Goal: Navigation & Orientation: Go to known website

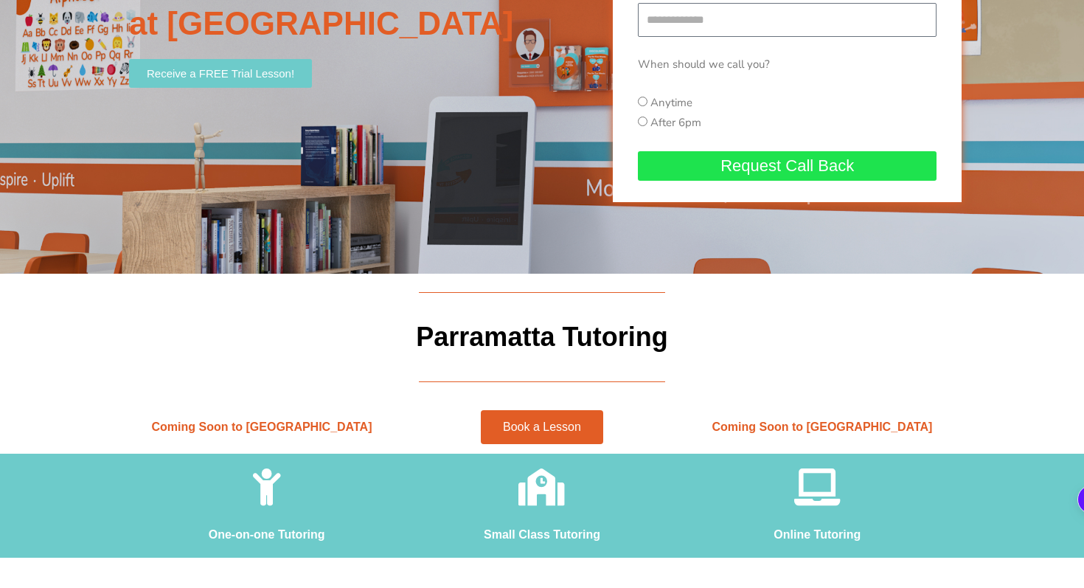
scroll to position [195, 0]
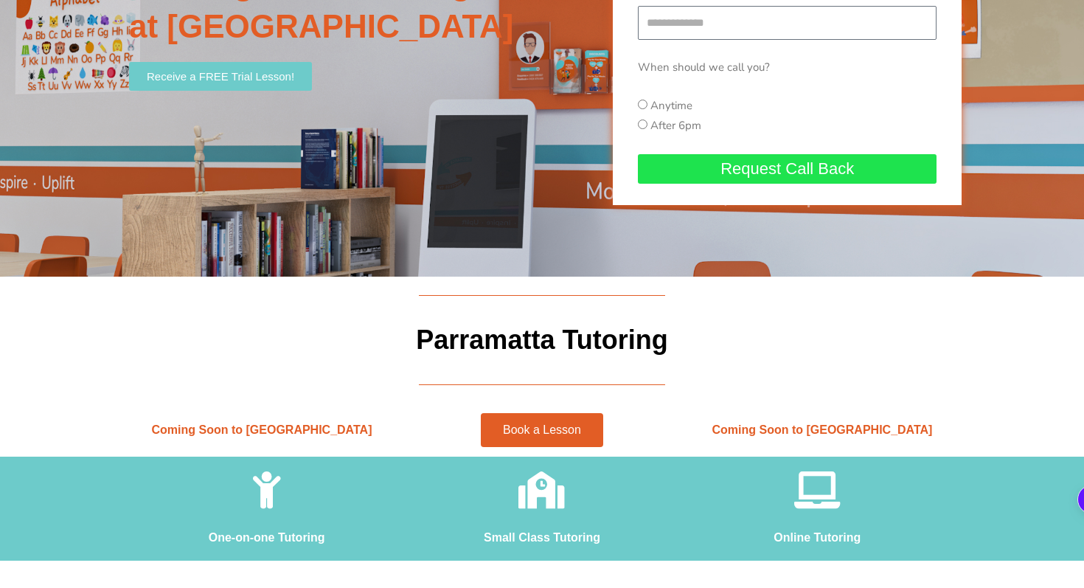
click at [316, 423] on h2 "Coming Soon to Parramatta" at bounding box center [261, 430] width 265 height 15
click at [319, 438] on div "Coming Soon to Parramatta" at bounding box center [262, 430] width 280 height 30
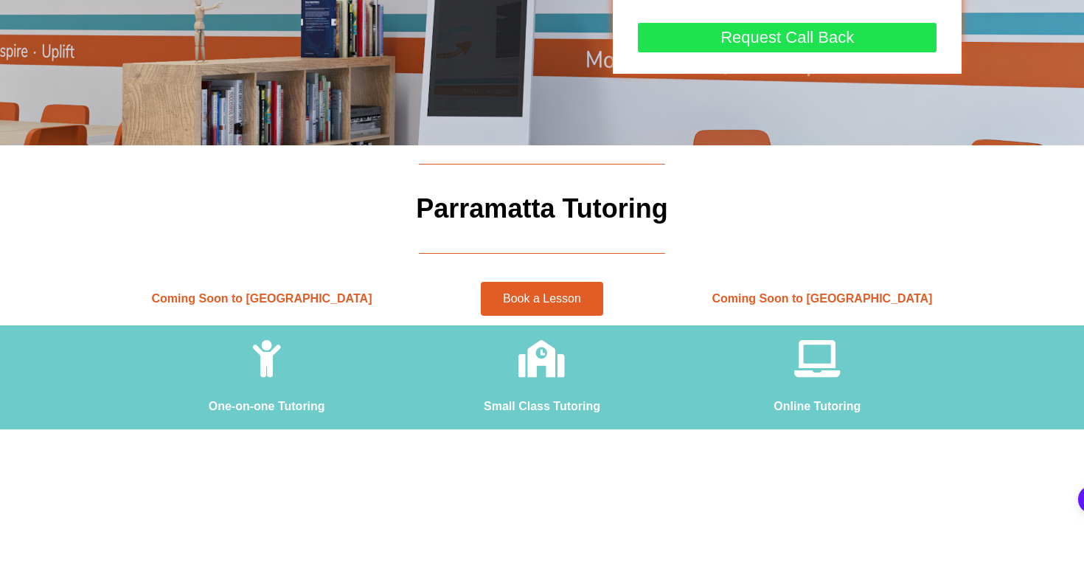
scroll to position [527, 0]
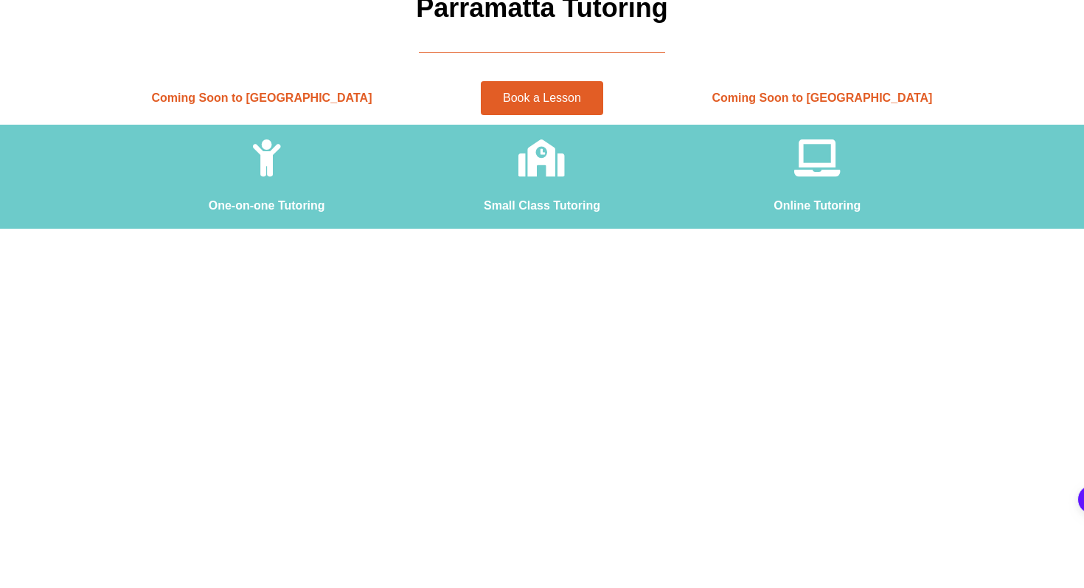
click at [560, 164] on icon at bounding box center [542, 157] width 37 height 37
click at [850, 154] on div at bounding box center [817, 161] width 260 height 44
click at [588, 106] on link "Book a Lesson" at bounding box center [542, 98] width 122 height 34
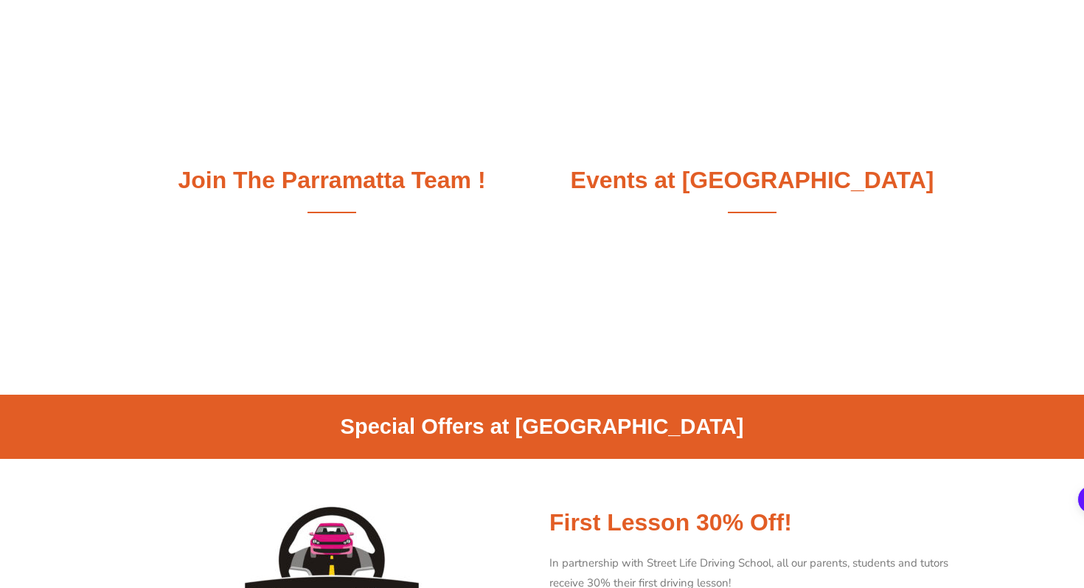
scroll to position [1135, 0]
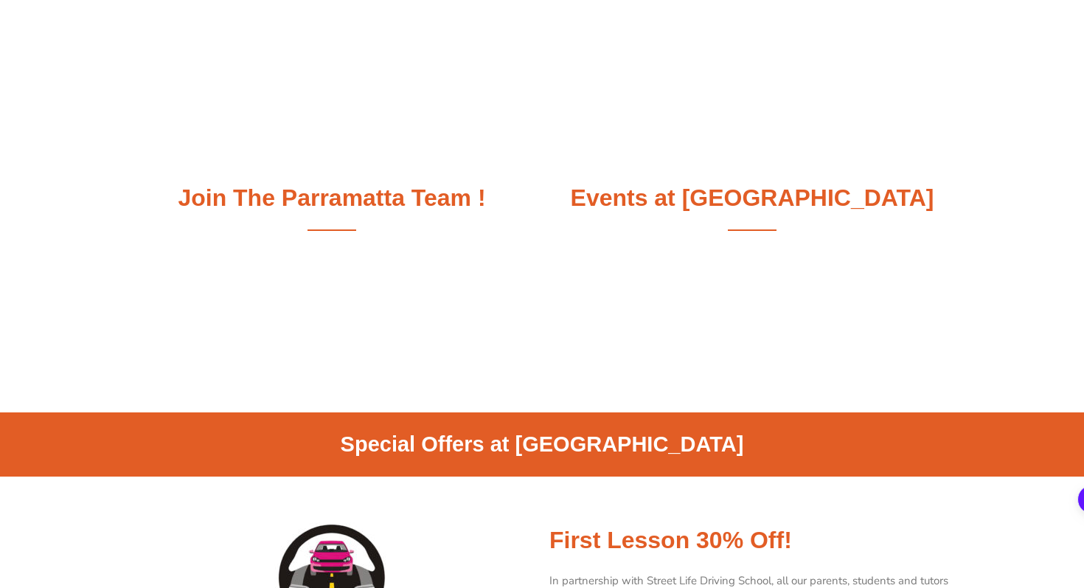
click at [408, 206] on h2 "Join The Parramatta Team !" at bounding box center [332, 198] width 406 height 31
click at [413, 195] on h2 "Join The Parramatta Team !" at bounding box center [332, 198] width 406 height 31
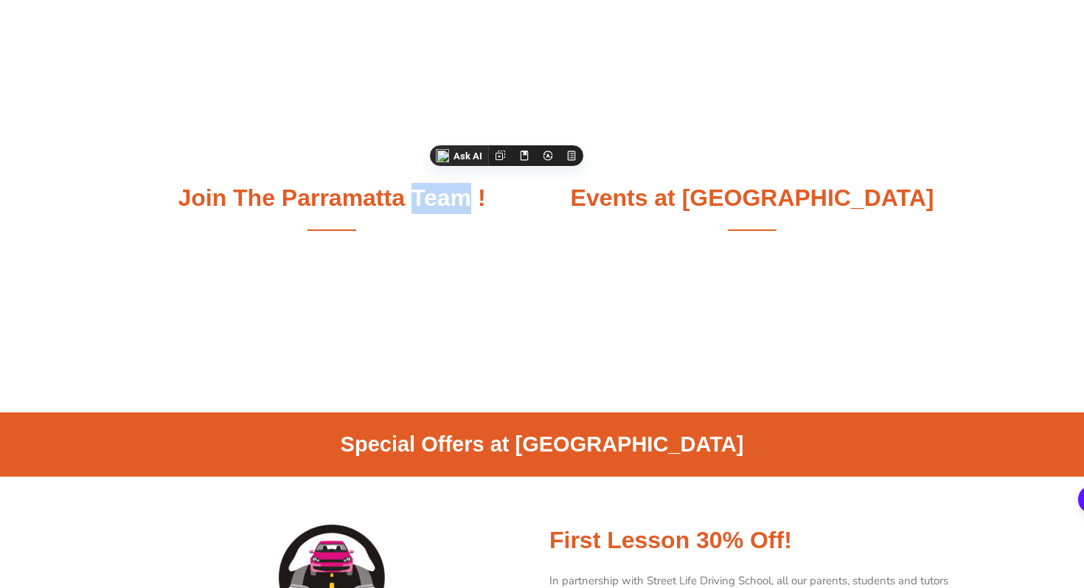
click at [413, 195] on h2 "Join The Parramatta Team !" at bounding box center [332, 198] width 406 height 31
click at [399, 279] on div "Join The Parramatta Team ! Events at Parramatta" at bounding box center [542, 215] width 841 height 394
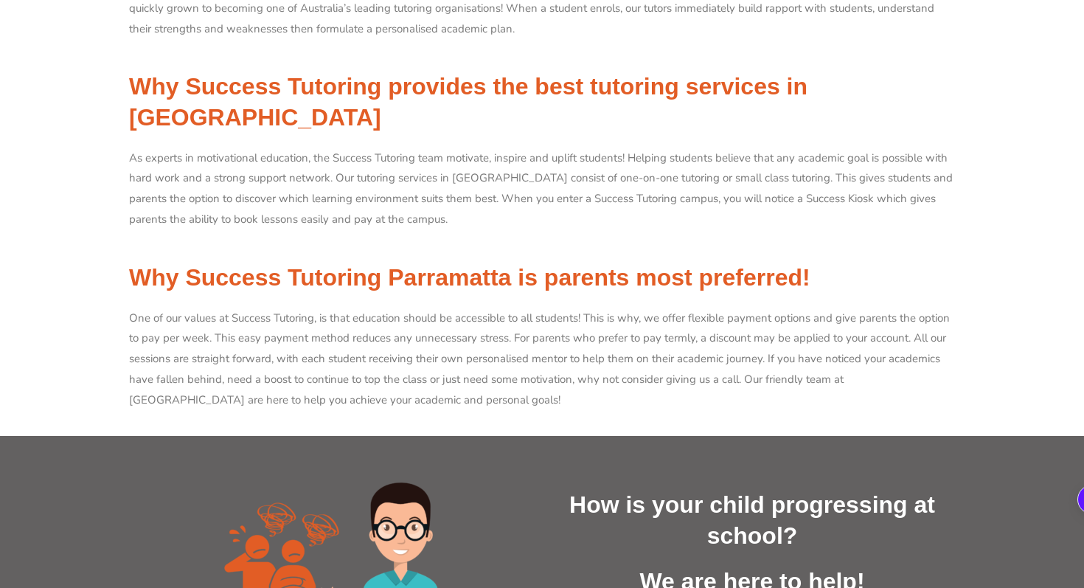
scroll to position [2138, 0]
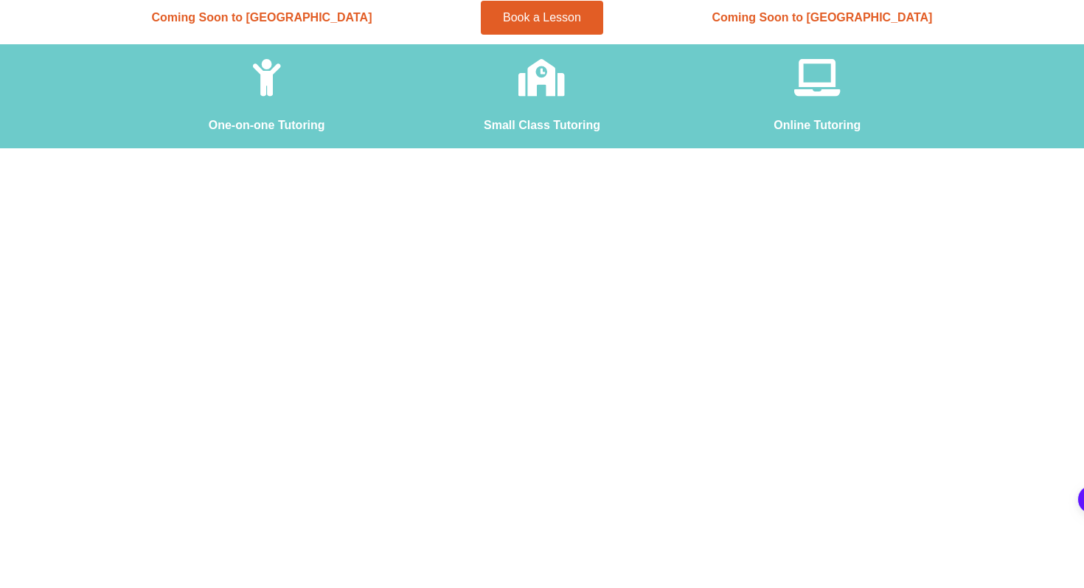
scroll to position [560, 0]
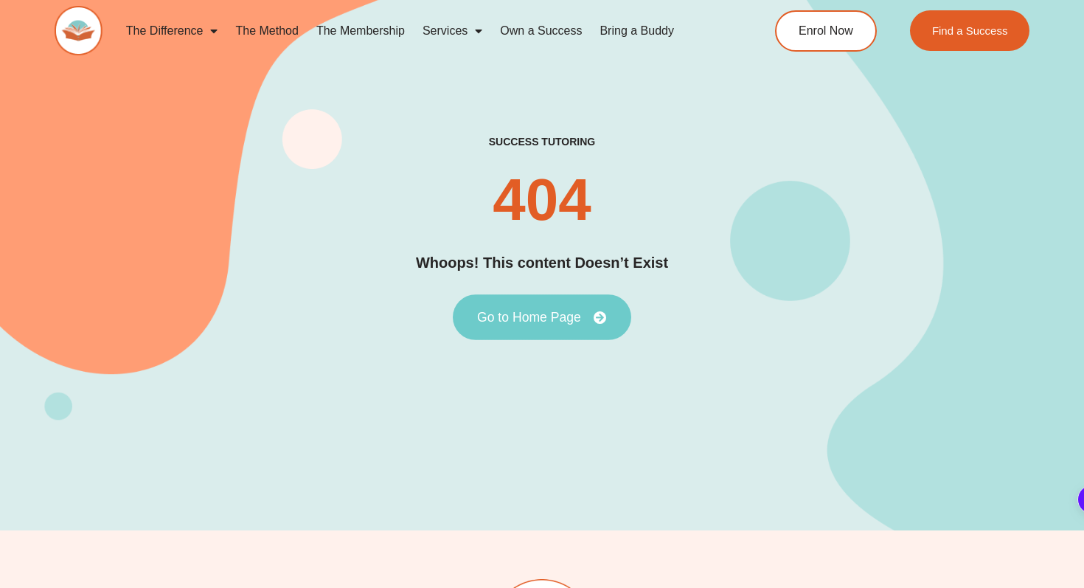
click at [553, 306] on link "Go to Home Page" at bounding box center [542, 317] width 178 height 46
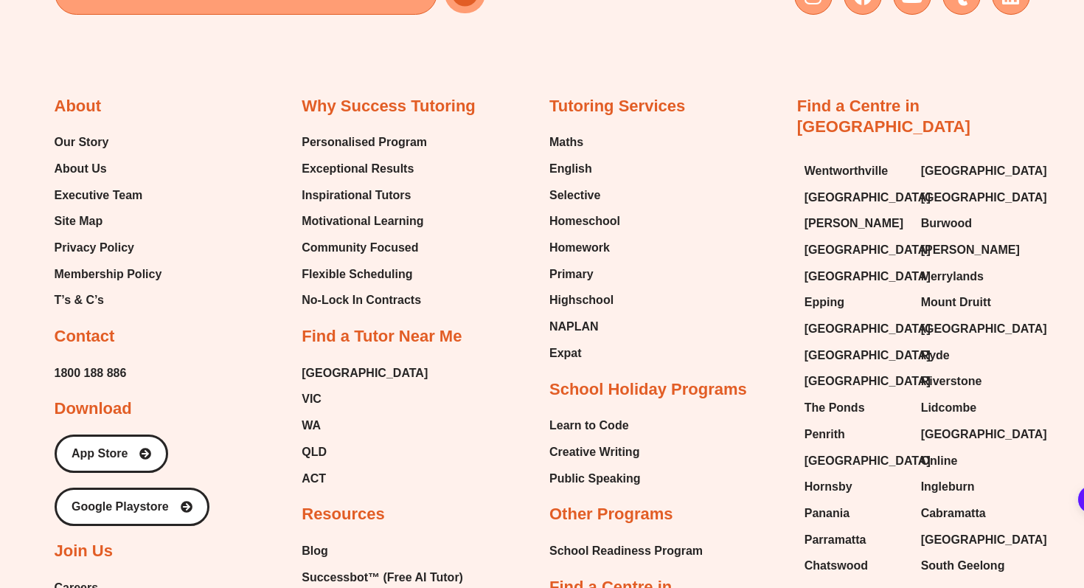
scroll to position [6306, 0]
